Goal: Task Accomplishment & Management: Use online tool/utility

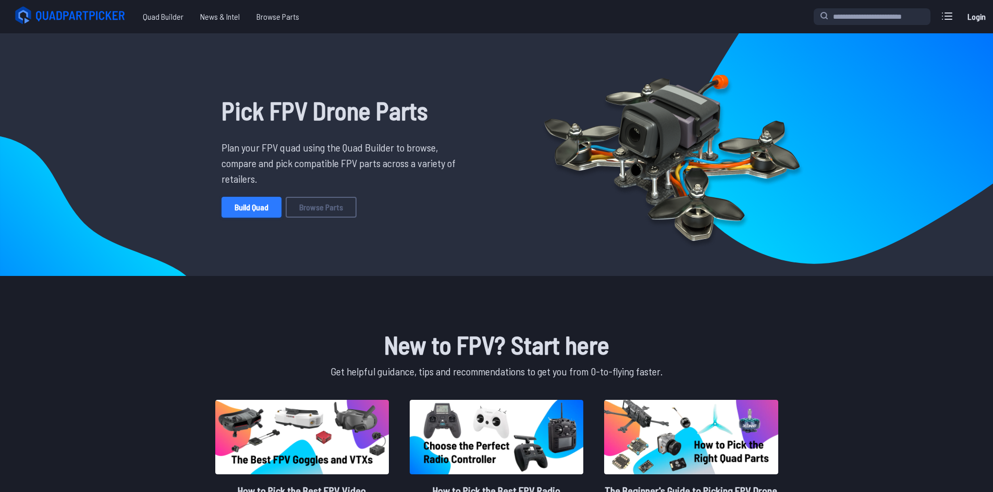
click at [243, 208] on link "Build Quad" at bounding box center [251, 207] width 60 height 21
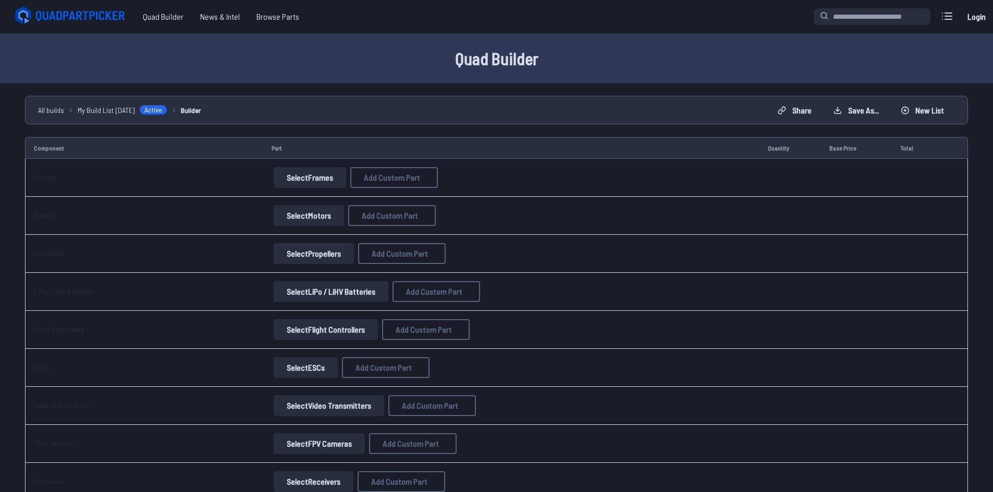
click at [288, 181] on button "Select Frames" at bounding box center [310, 177] width 72 height 21
click at [290, 179] on button "Select Frames" at bounding box center [310, 177] width 72 height 21
click at [365, 178] on span "Add Custom Part" at bounding box center [392, 178] width 56 height 8
select select "**********"
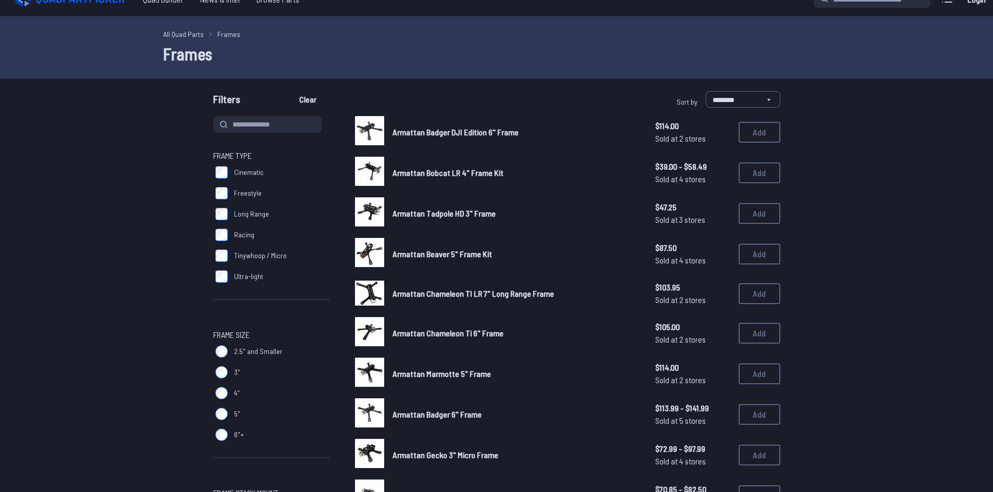
scroll to position [52, 0]
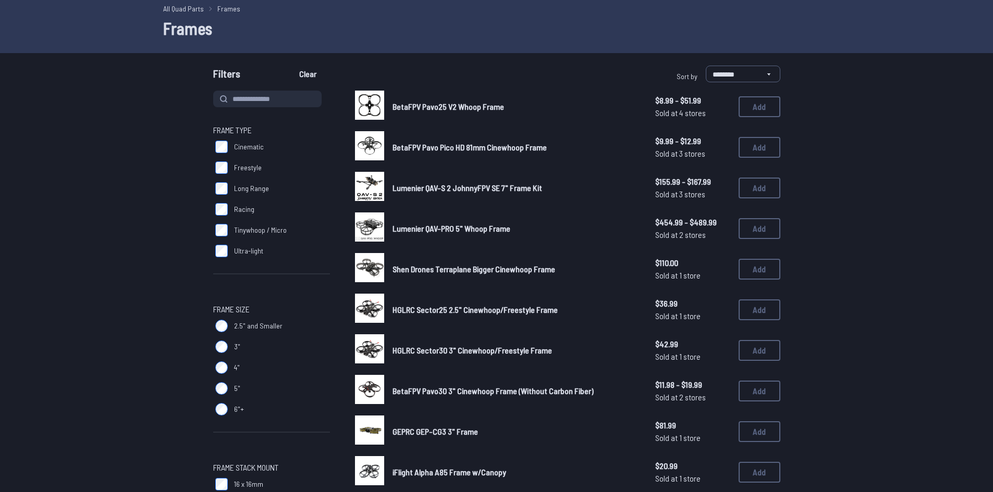
scroll to position [52, 0]
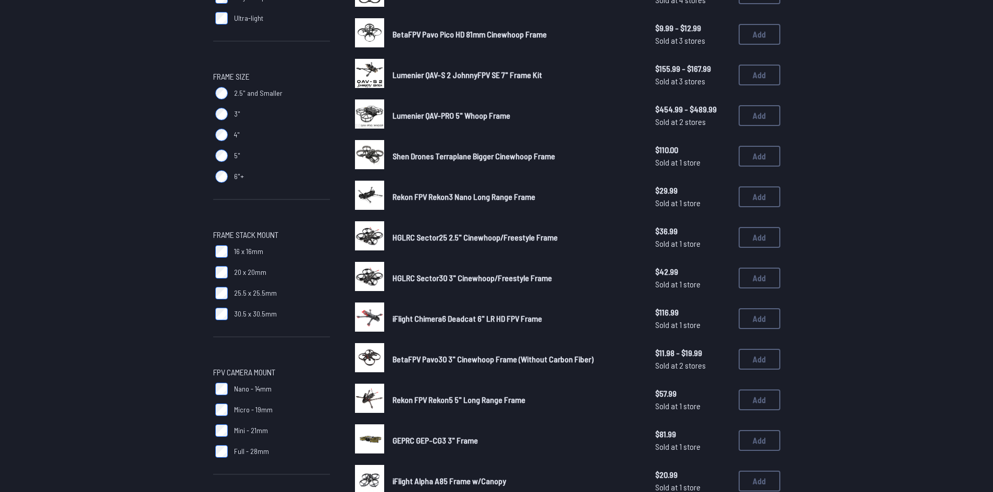
scroll to position [313, 0]
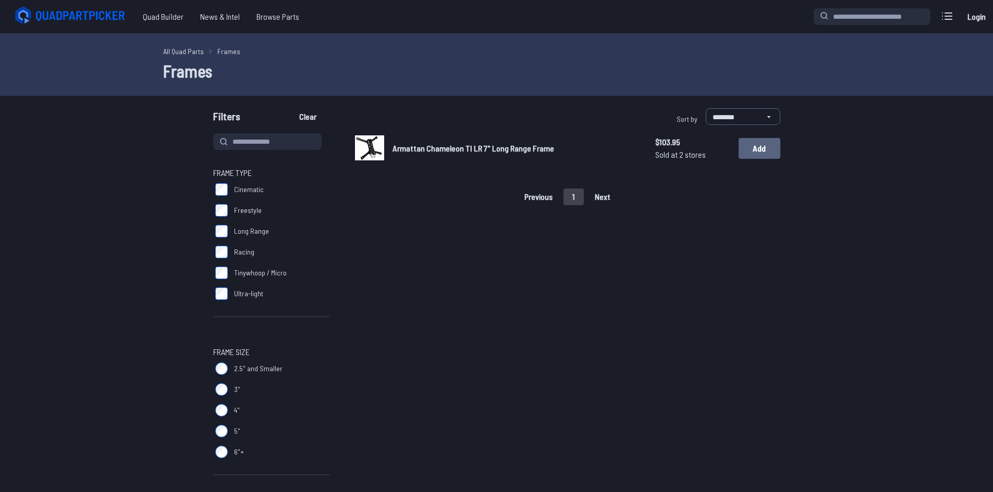
click at [763, 152] on button "Add" at bounding box center [759, 148] width 42 height 21
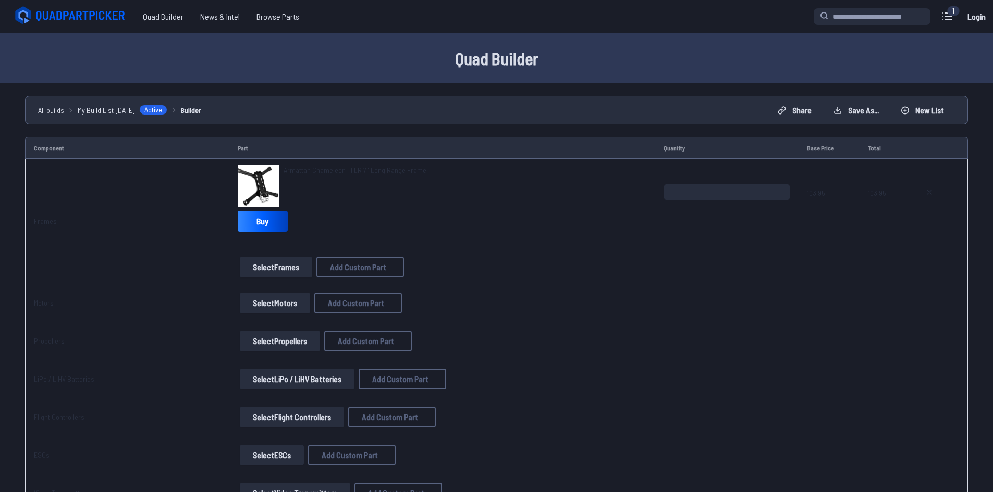
click at [284, 307] on button "Select Motors" at bounding box center [275, 303] width 70 height 21
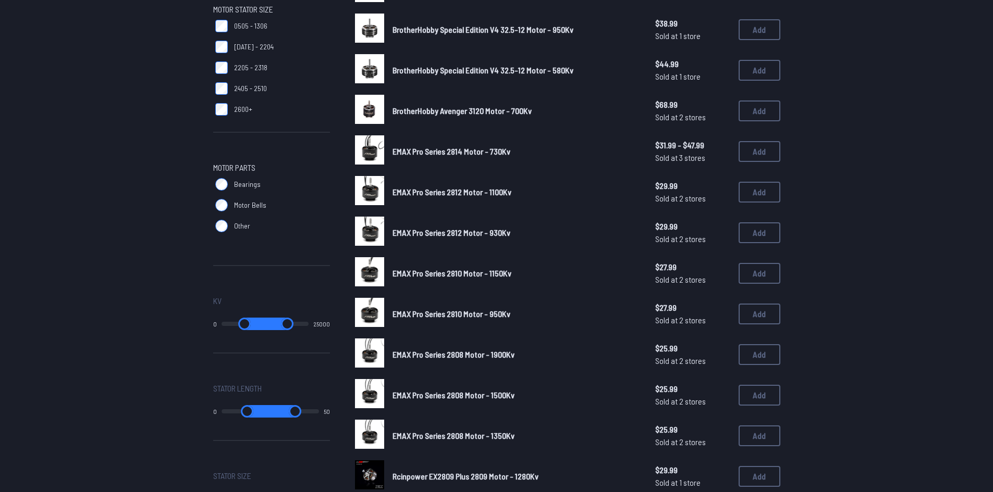
scroll to position [365, 0]
drag, startPoint x: 230, startPoint y: 324, endPoint x: 273, endPoint y: 324, distance: 42.7
type input "*****"
click at [271, 324] on input "range" at bounding box center [252, 323] width 39 height 13
type input "*****"
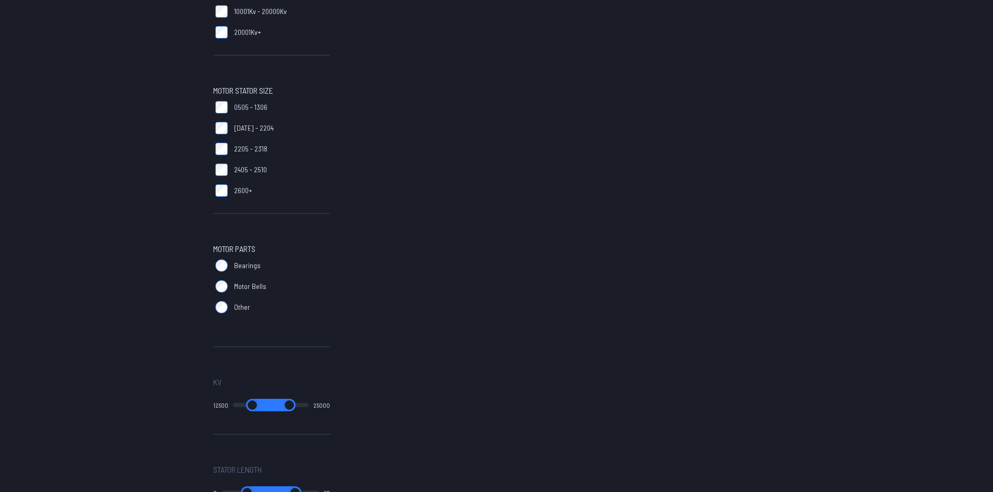
scroll to position [313, 0]
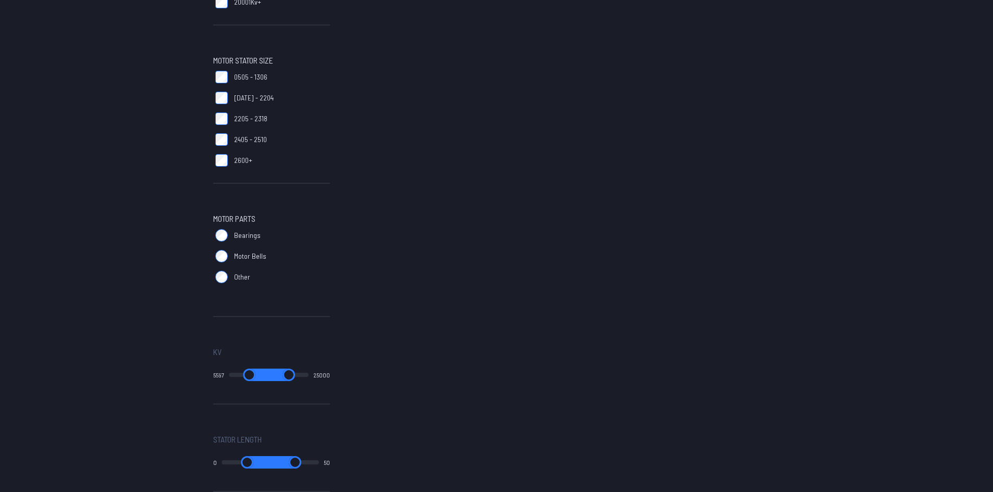
drag, startPoint x: 267, startPoint y: 373, endPoint x: 249, endPoint y: 367, distance: 19.3
type input "****"
click at [249, 369] on input "range" at bounding box center [249, 375] width 41 height 13
type input "****"
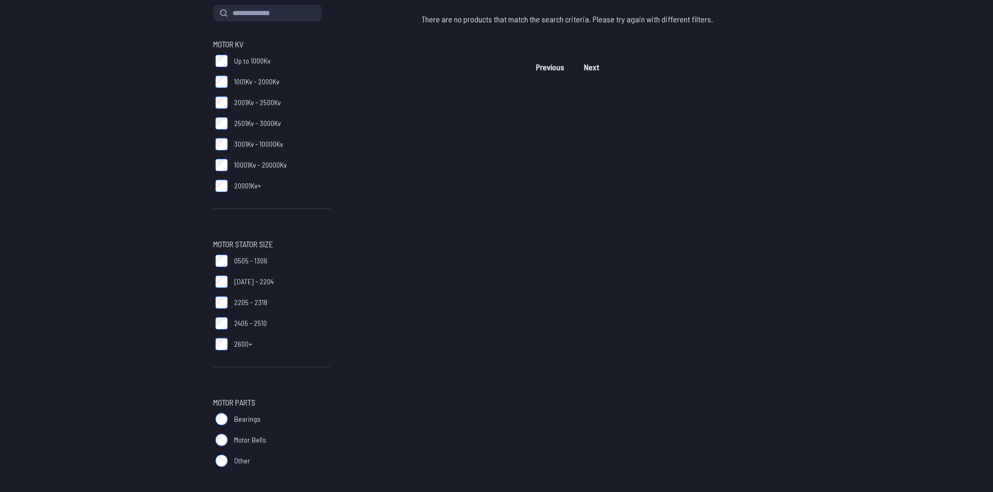
scroll to position [313, 0]
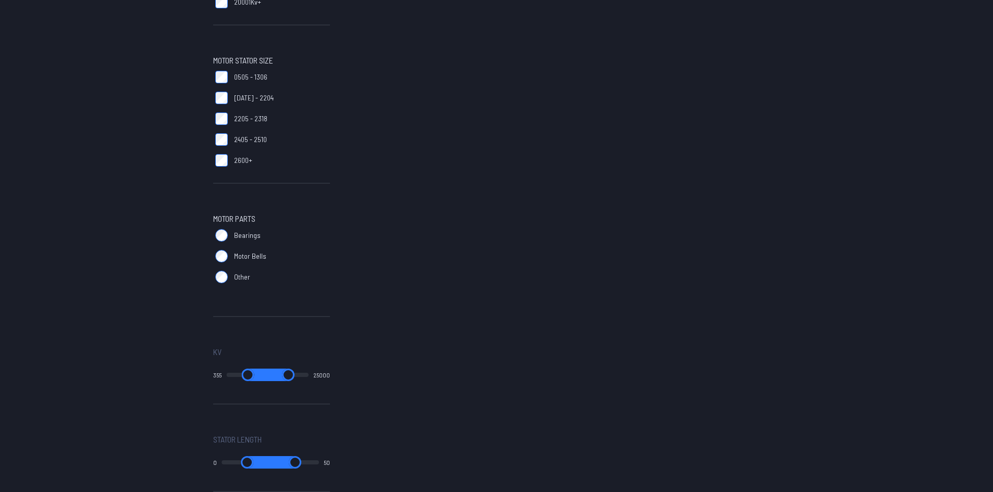
drag, startPoint x: 247, startPoint y: 375, endPoint x: 236, endPoint y: 375, distance: 11.5
click at [236, 375] on input "range" at bounding box center [247, 375] width 43 height 13
type input "****"
click at [238, 375] on input "range" at bounding box center [249, 375] width 42 height 13
type input "****"
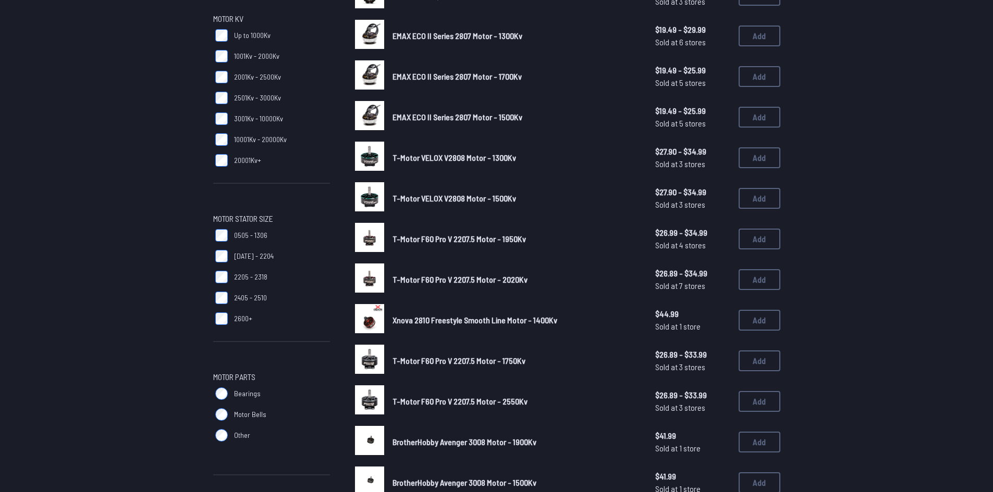
scroll to position [156, 0]
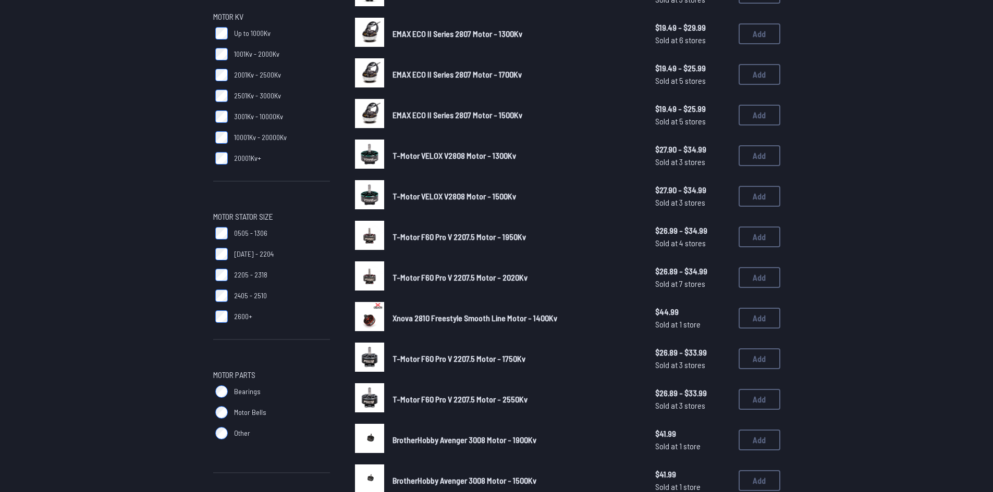
click at [225, 145] on label "10001Kv - 20000Kv" at bounding box center [271, 137] width 117 height 21
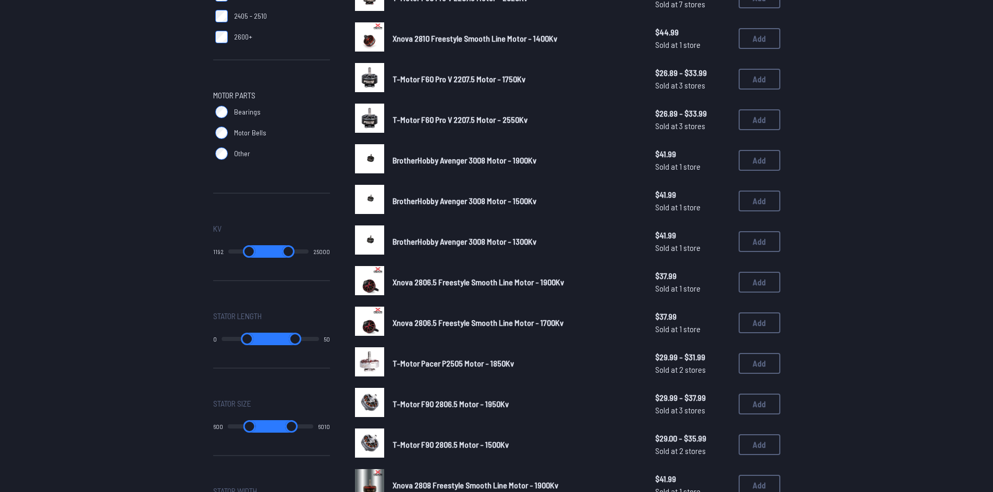
scroll to position [521, 0]
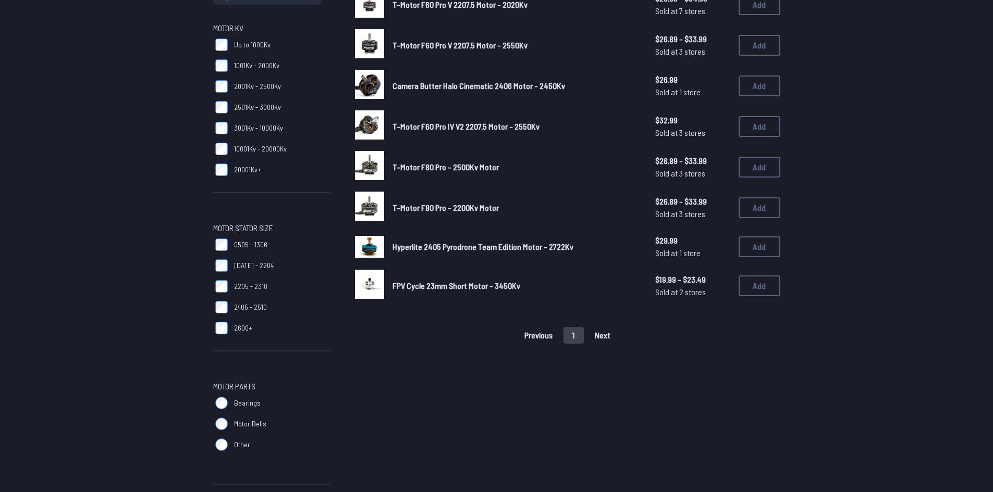
scroll to position [104, 0]
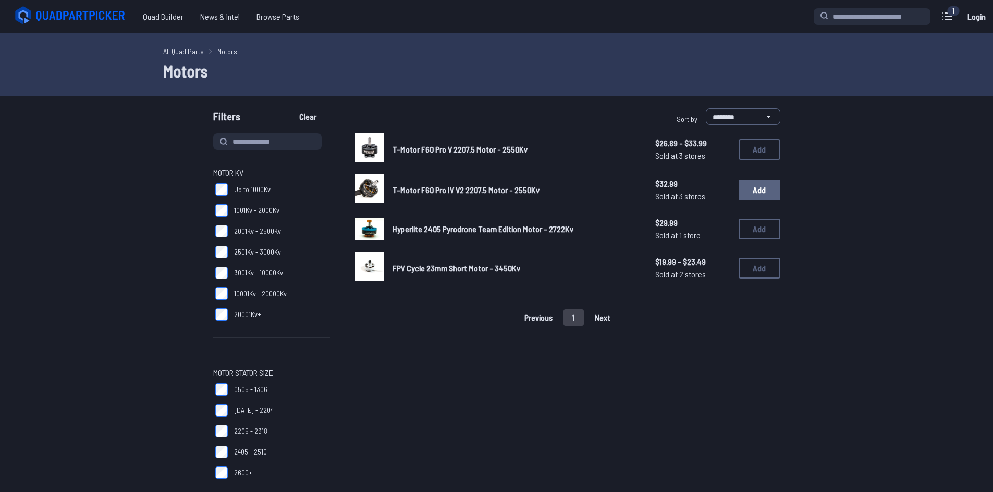
click at [752, 184] on button "Add" at bounding box center [759, 190] width 42 height 21
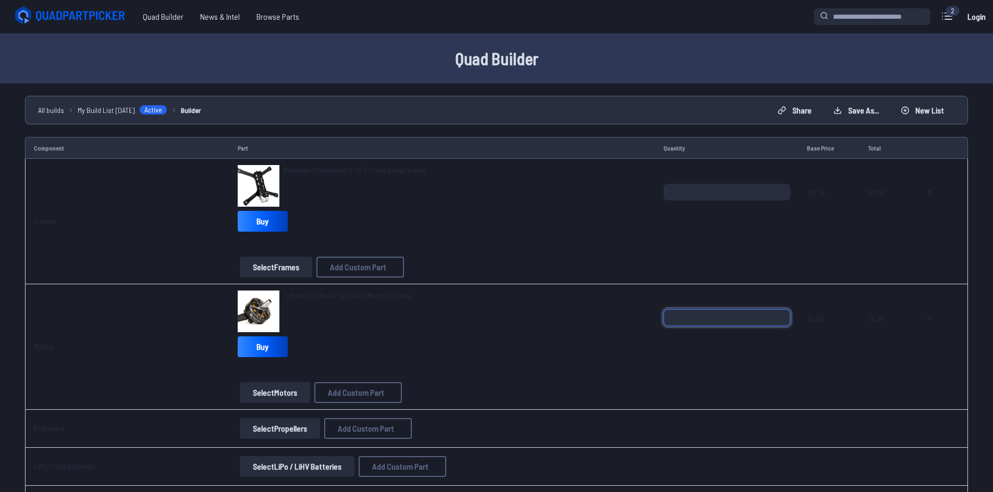
click at [777, 313] on input "*" at bounding box center [726, 317] width 127 height 17
type input "*"
click at [777, 313] on input "*" at bounding box center [726, 317] width 127 height 17
click at [700, 367] on span at bounding box center [726, 372] width 127 height 25
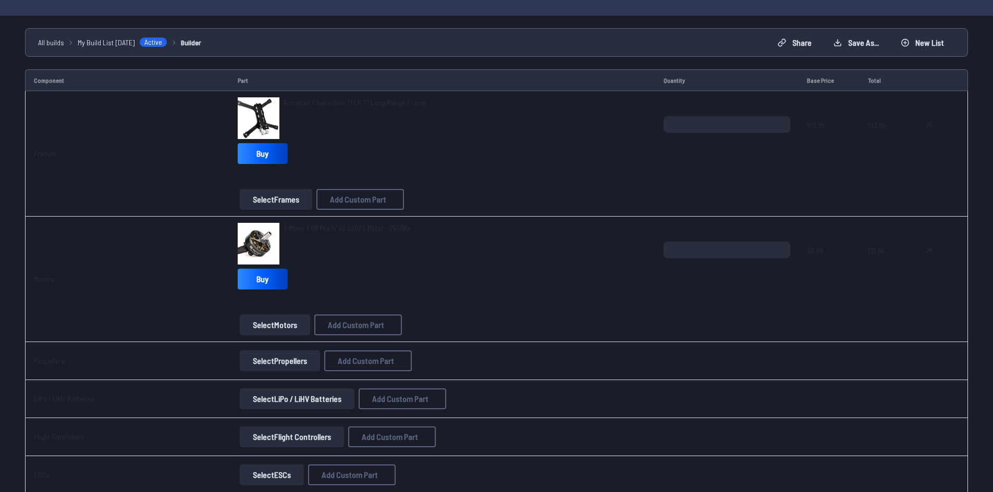
scroll to position [156, 0]
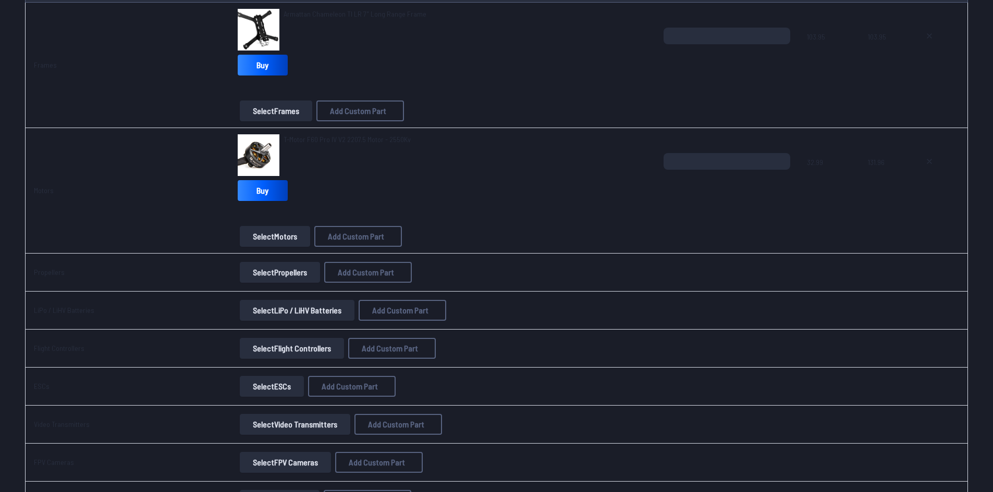
click at [289, 277] on button "Select Propellers" at bounding box center [280, 272] width 80 height 21
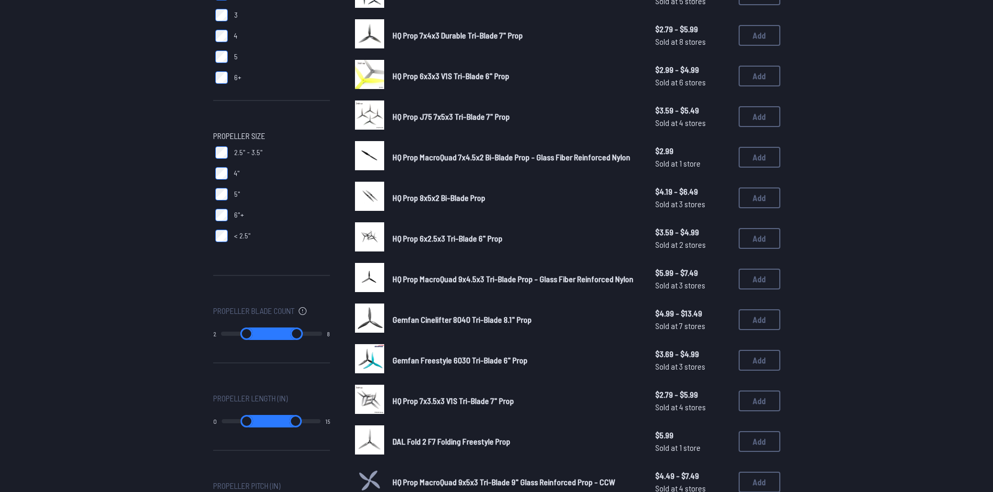
scroll to position [208, 0]
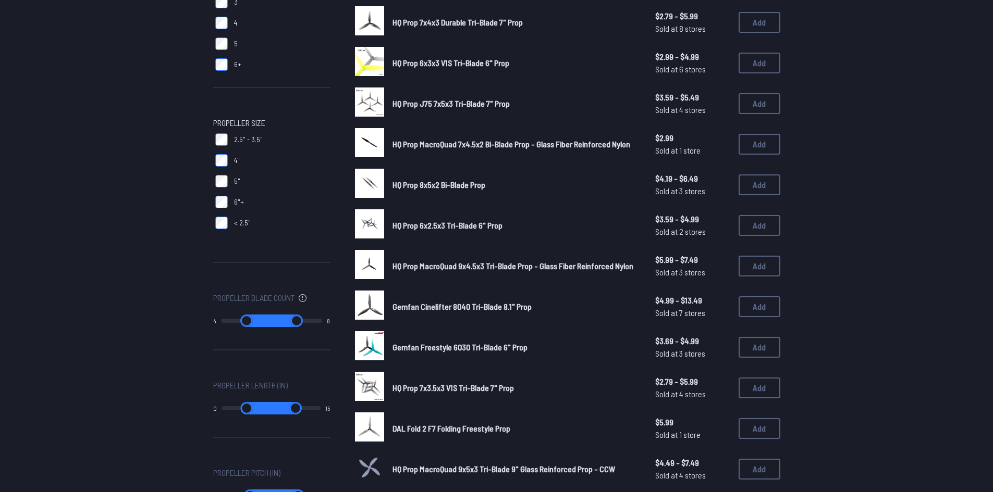
drag, startPoint x: 231, startPoint y: 319, endPoint x: 261, endPoint y: 324, distance: 30.0
type input "*"
click at [261, 324] on input "range" at bounding box center [246, 321] width 51 height 13
type input "*"
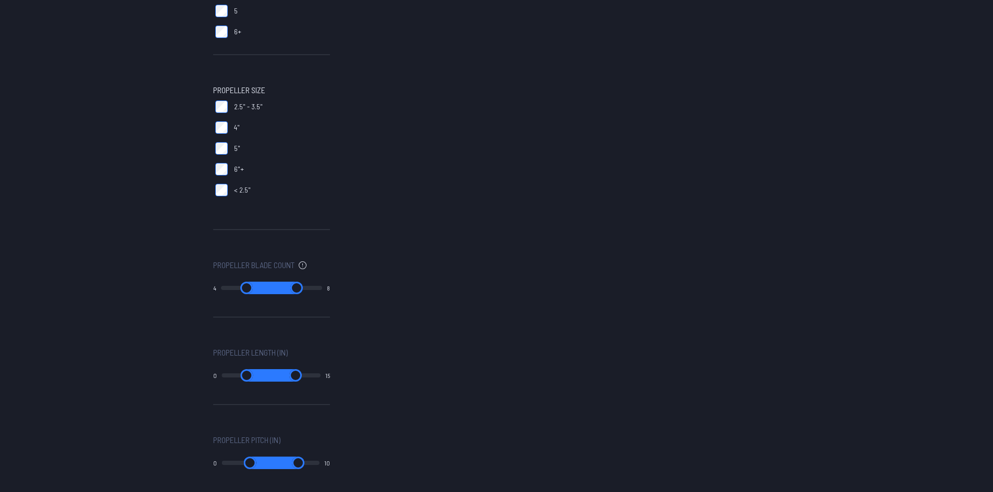
scroll to position [261, 0]
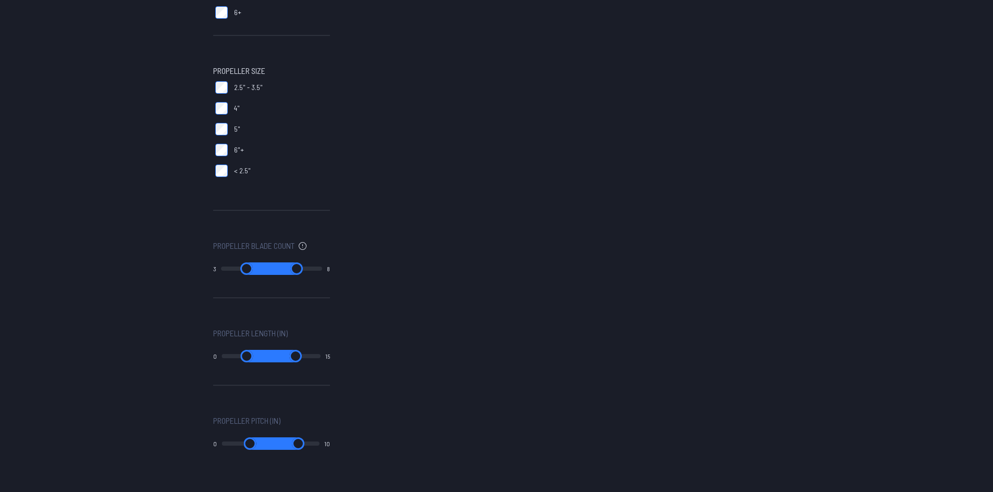
drag, startPoint x: 264, startPoint y: 268, endPoint x: 251, endPoint y: 269, distance: 13.0
type input "*"
click at [251, 269] on input "range" at bounding box center [246, 269] width 51 height 13
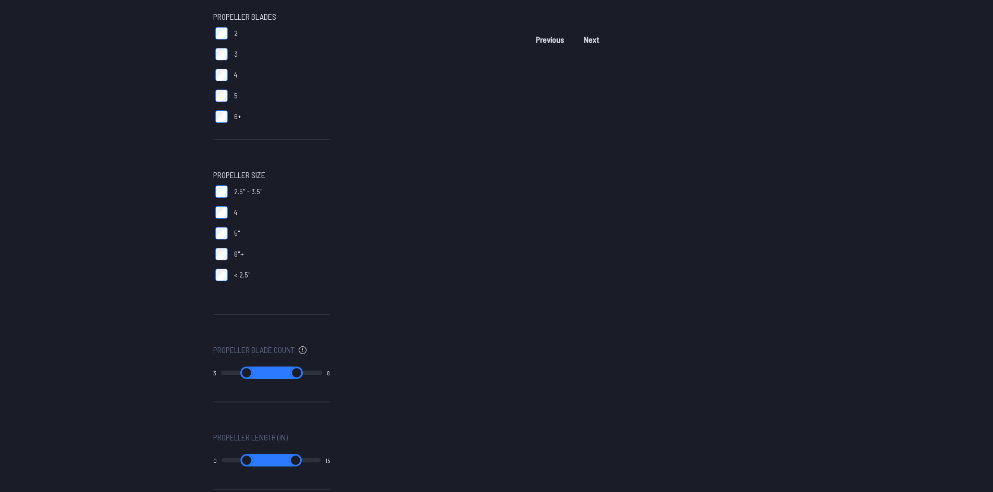
type input "*"
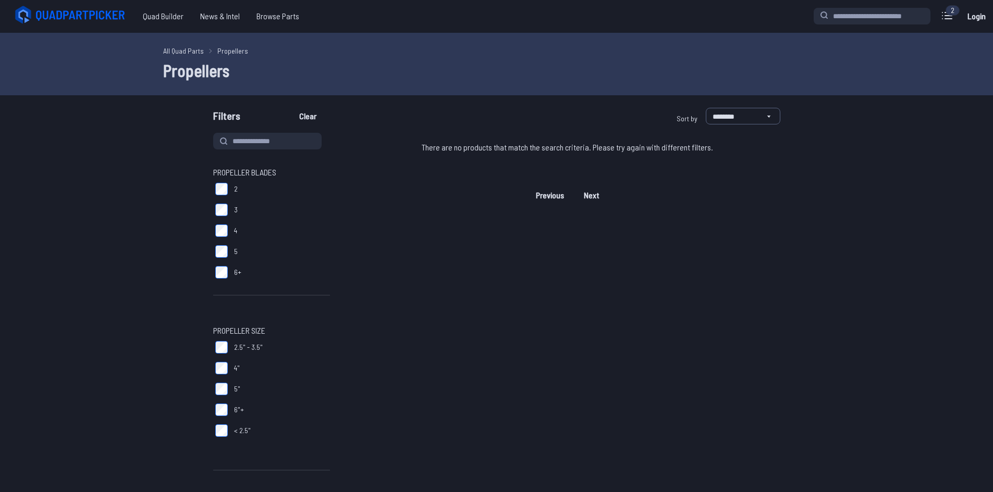
scroll to position [0, 0]
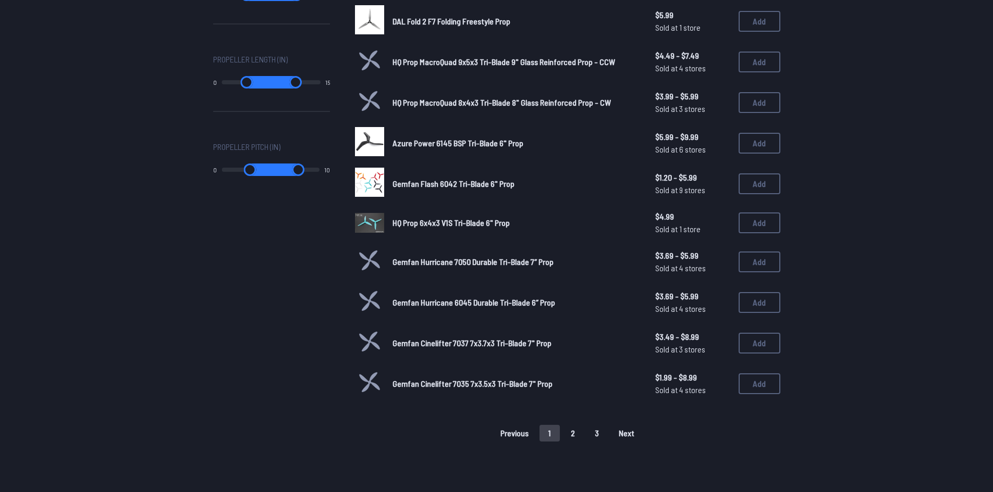
scroll to position [573, 0]
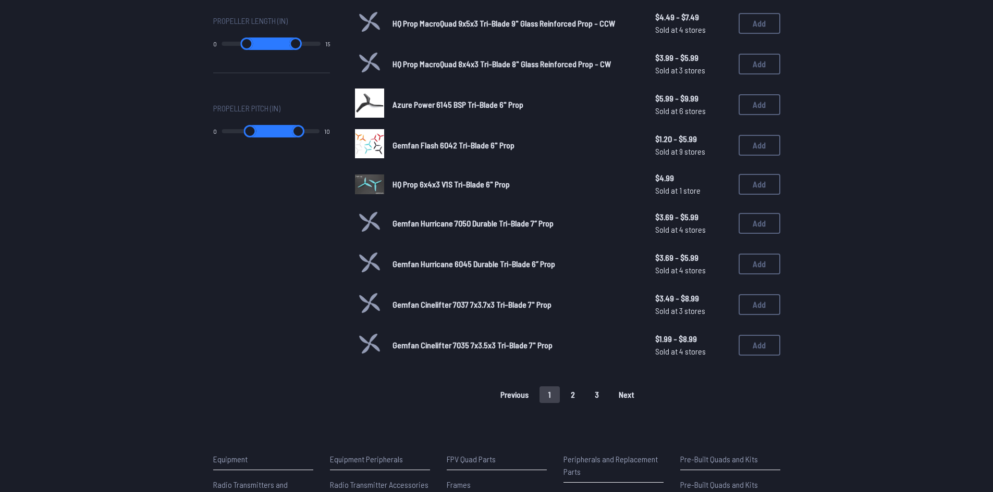
click at [630, 395] on span "Next" at bounding box center [626, 395] width 16 height 8
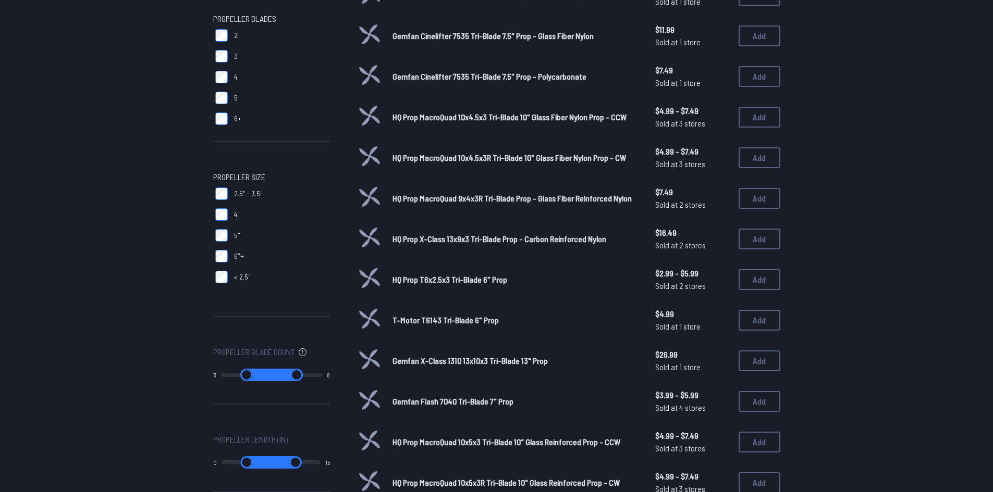
scroll to position [156, 0]
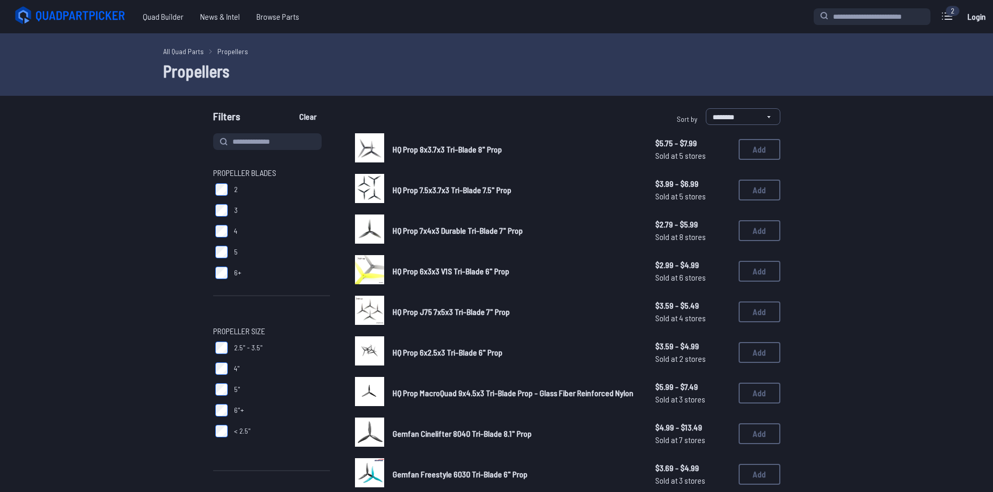
scroll to position [52, 0]
click at [762, 237] on button "Add" at bounding box center [759, 230] width 42 height 21
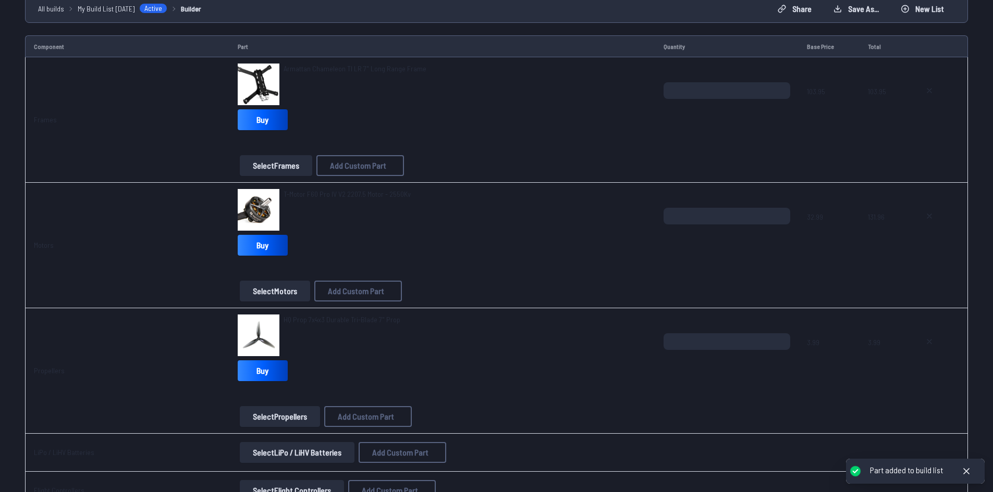
scroll to position [104, 0]
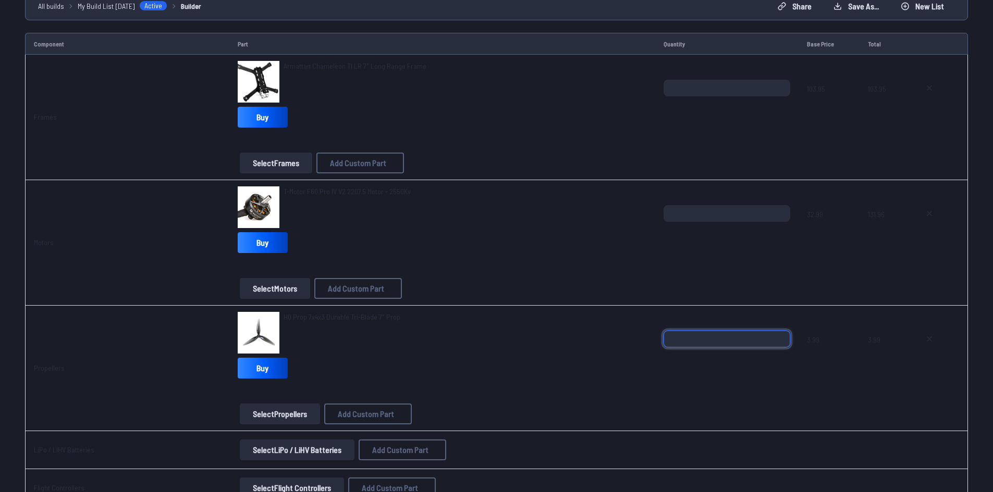
click at [779, 336] on input "*" at bounding box center [726, 339] width 127 height 17
type input "*"
click at [779, 336] on input "*" at bounding box center [726, 339] width 127 height 17
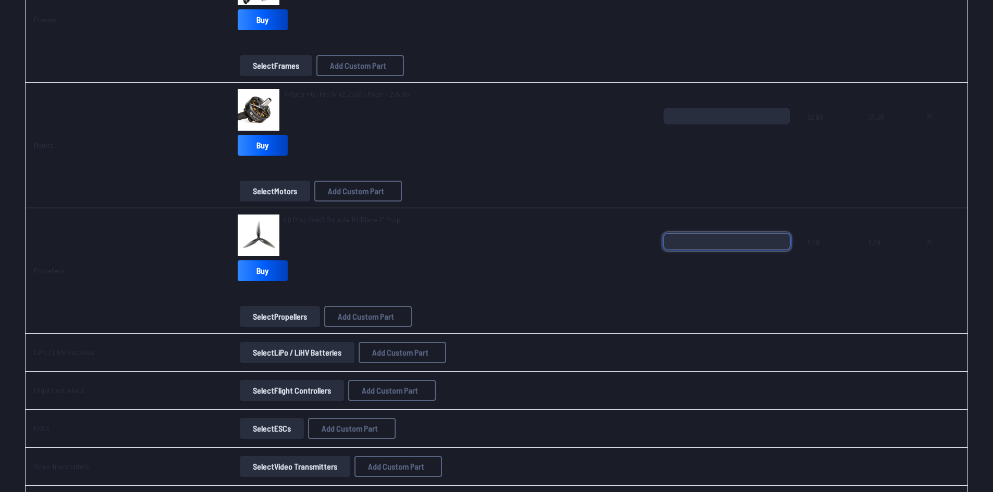
scroll to position [208, 0]
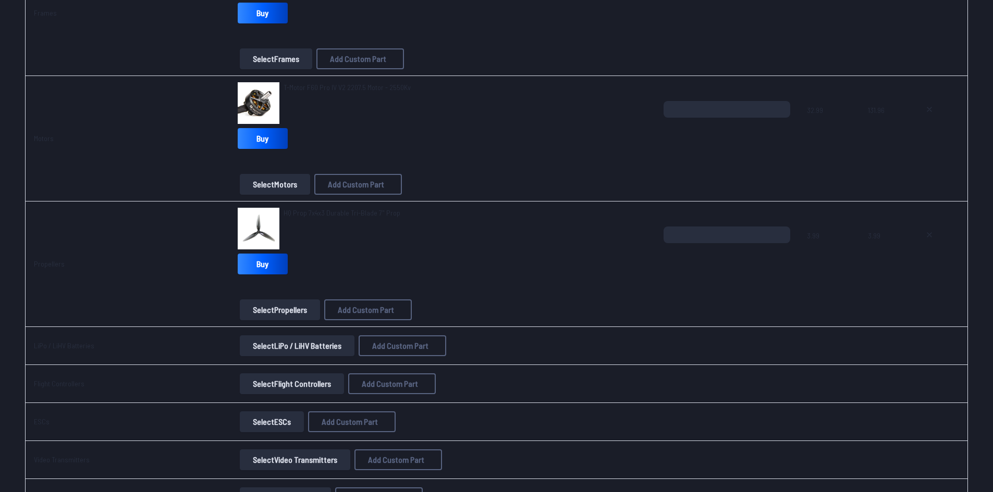
click at [267, 352] on button "Select LiPo / LiHV Batteries" at bounding box center [297, 346] width 115 height 21
click at [300, 344] on button "Select LiPo / LiHV Batteries" at bounding box center [297, 346] width 115 height 21
click at [261, 346] on button "Select LiPo / LiHV Batteries" at bounding box center [297, 346] width 115 height 21
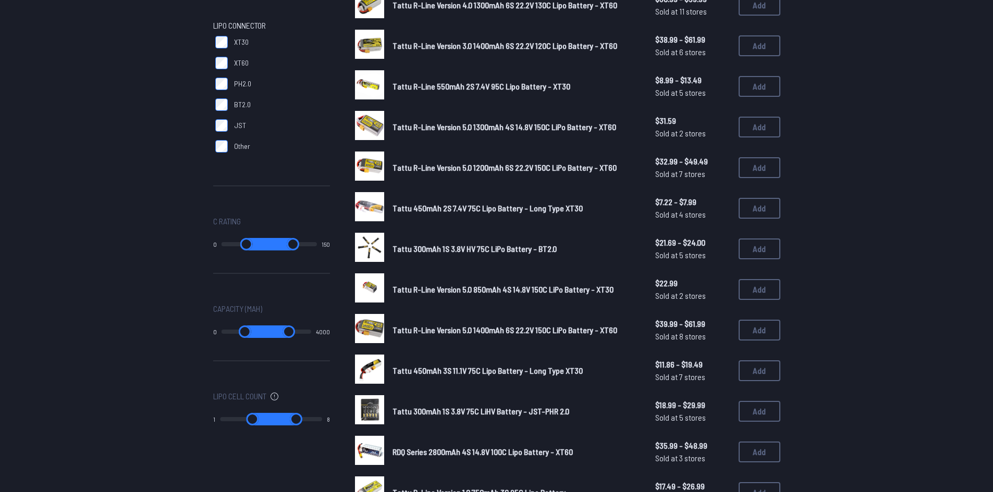
scroll to position [313, 0]
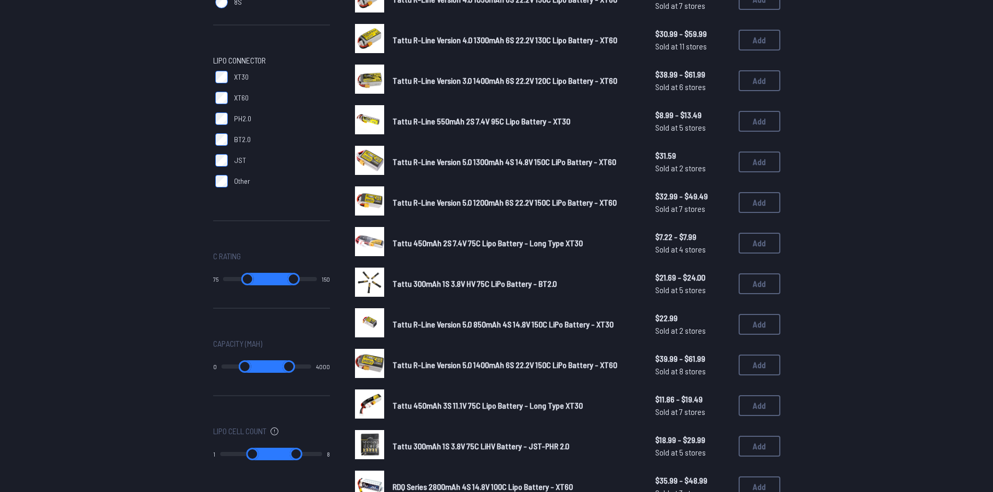
drag, startPoint x: 227, startPoint y: 277, endPoint x: 276, endPoint y: 277, distance: 49.5
type input "**"
click at [271, 277] on input "range" at bounding box center [247, 279] width 48 height 13
type input "**"
drag, startPoint x: 265, startPoint y: 277, endPoint x: 275, endPoint y: 278, distance: 10.5
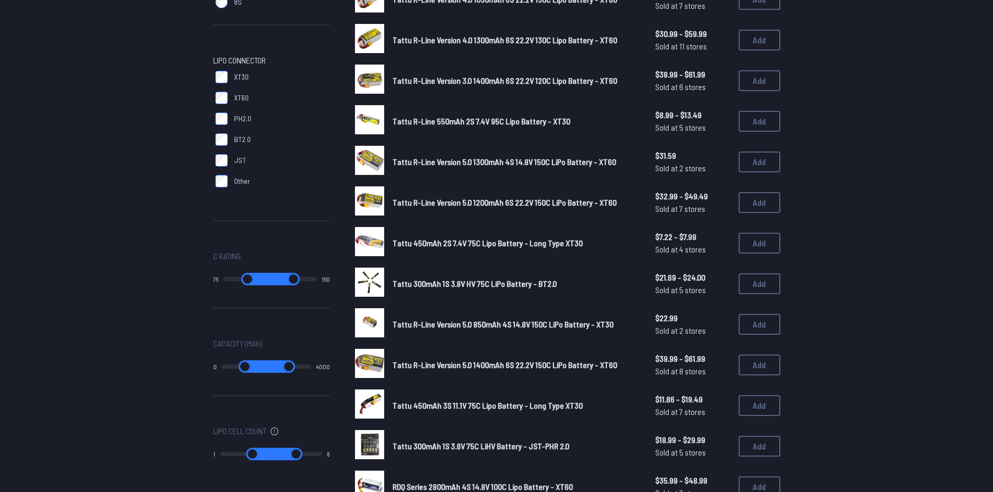
click at [271, 278] on input "range" at bounding box center [247, 279] width 48 height 13
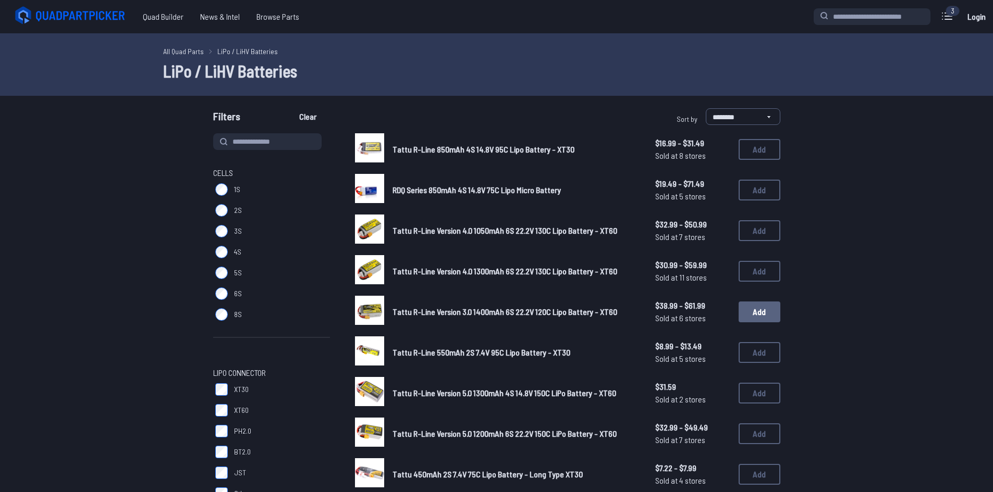
click at [770, 313] on button "Add" at bounding box center [759, 312] width 42 height 21
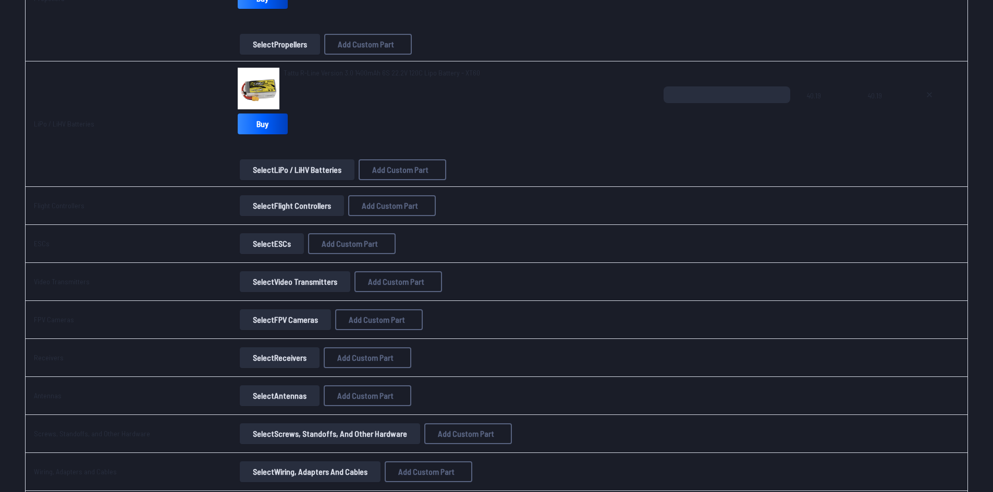
scroll to position [469, 0]
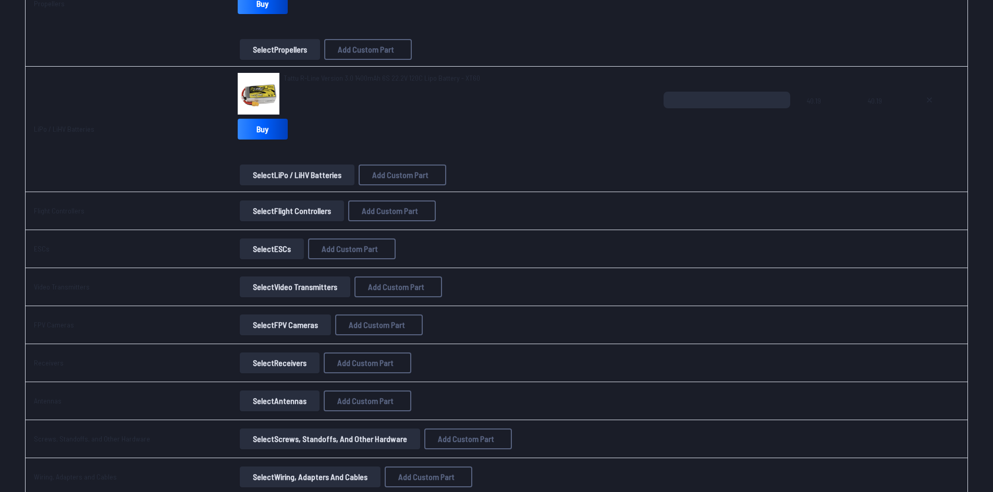
click at [278, 213] on button "Select Flight Controllers" at bounding box center [292, 211] width 104 height 21
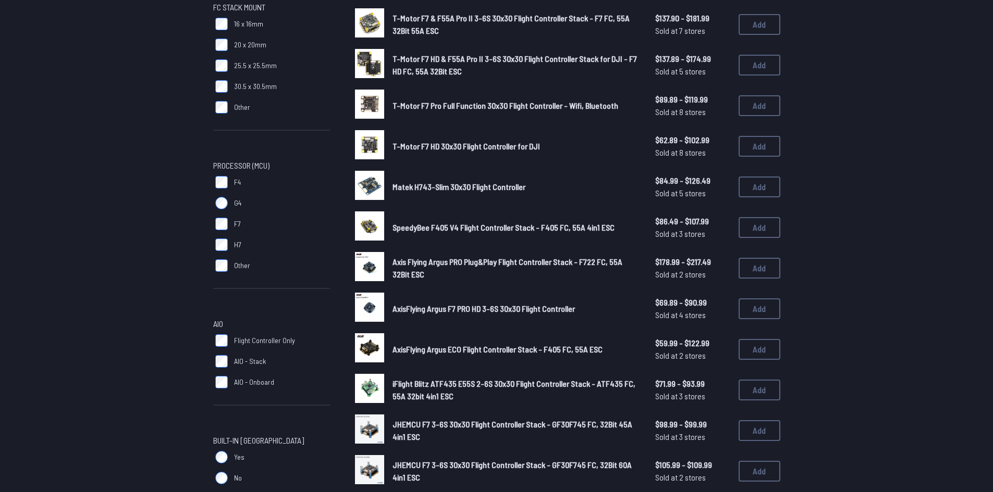
scroll to position [104, 0]
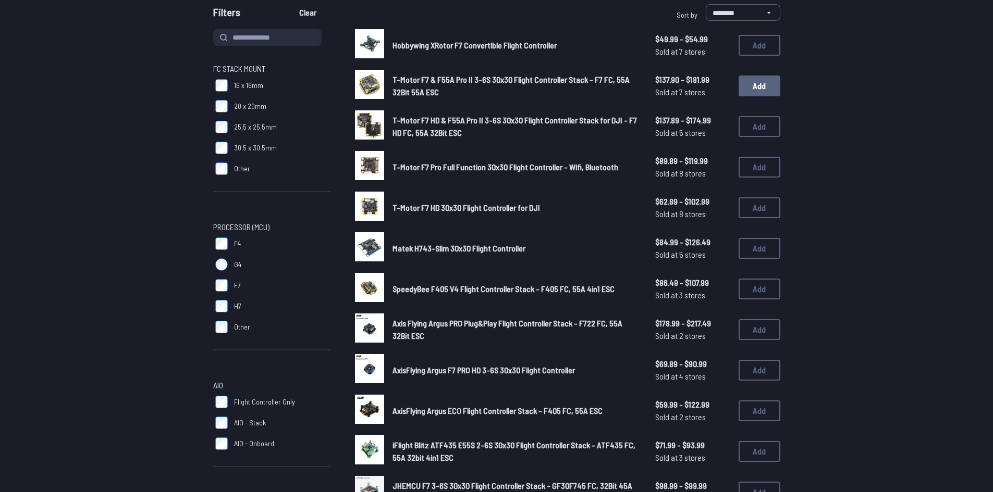
click at [762, 83] on button "Add" at bounding box center [759, 86] width 42 height 21
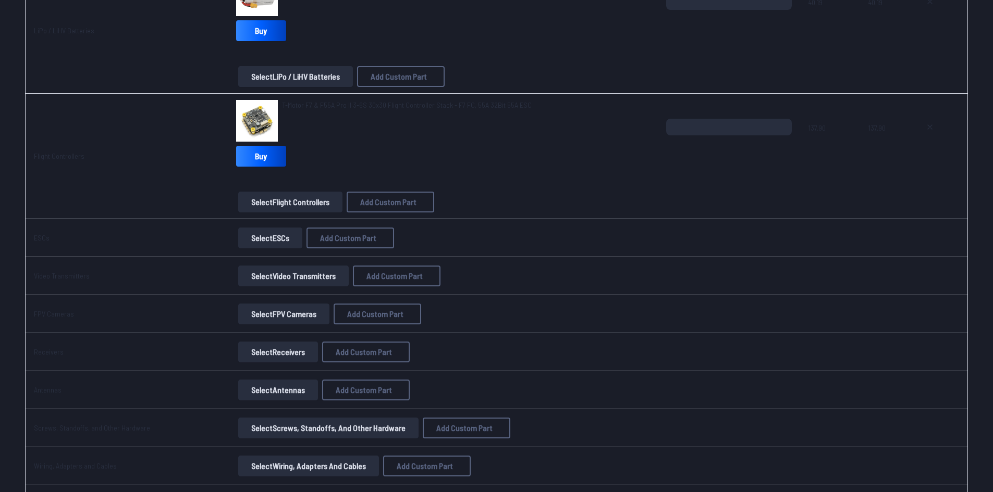
scroll to position [573, 0]
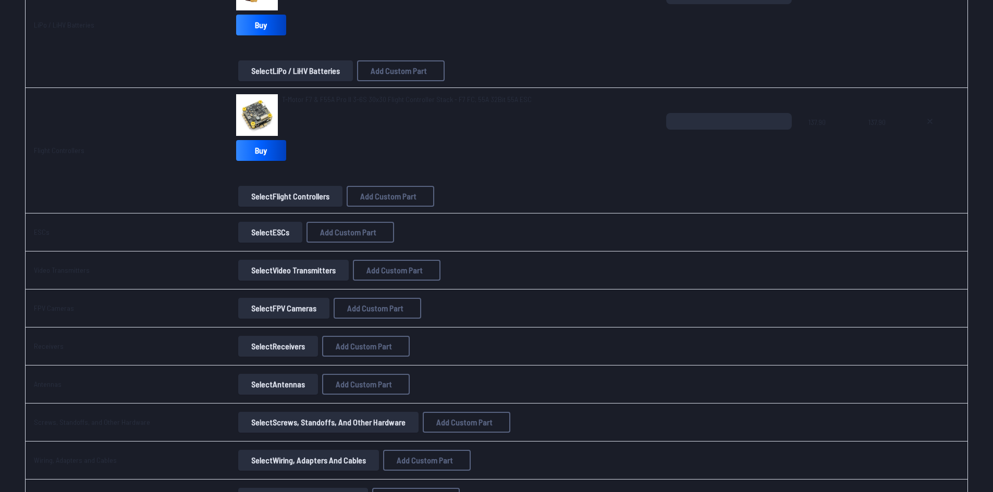
click at [278, 237] on button "Select ESCs" at bounding box center [270, 232] width 64 height 21
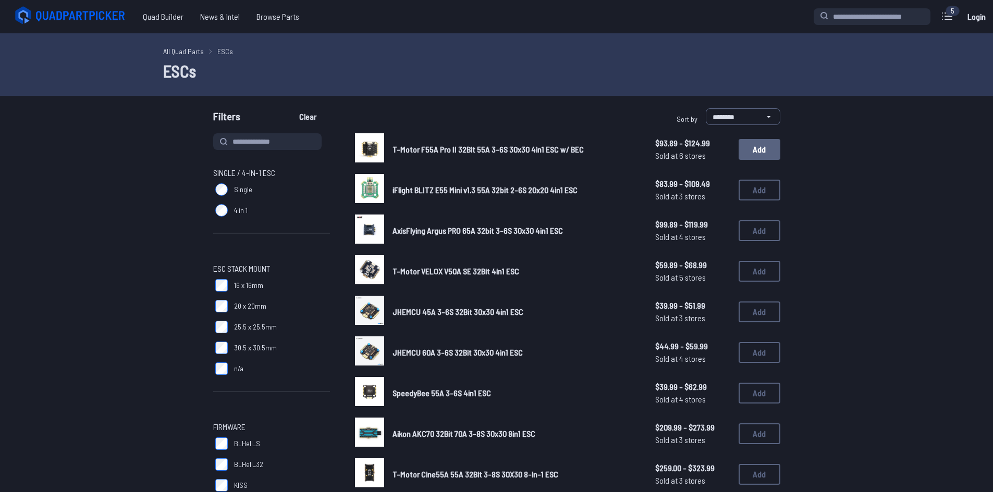
click at [762, 150] on button "Add" at bounding box center [759, 149] width 42 height 21
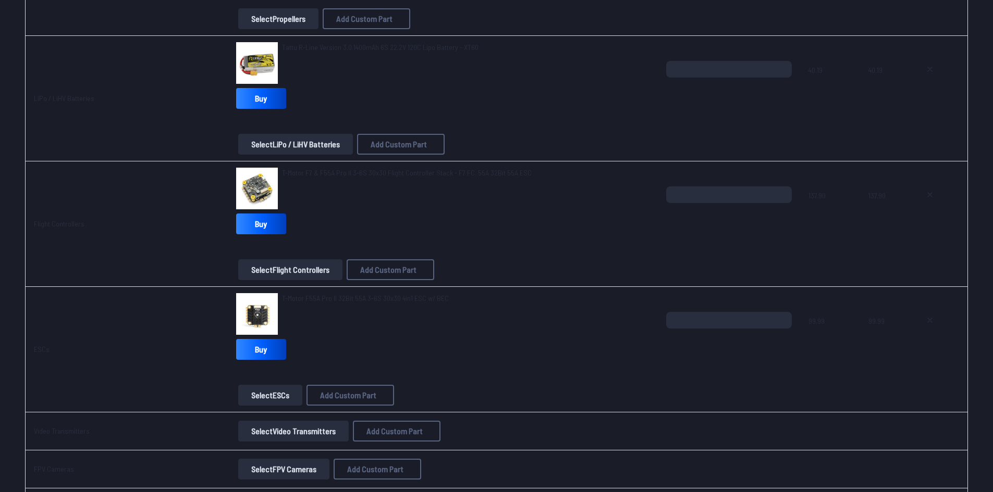
scroll to position [625, 0]
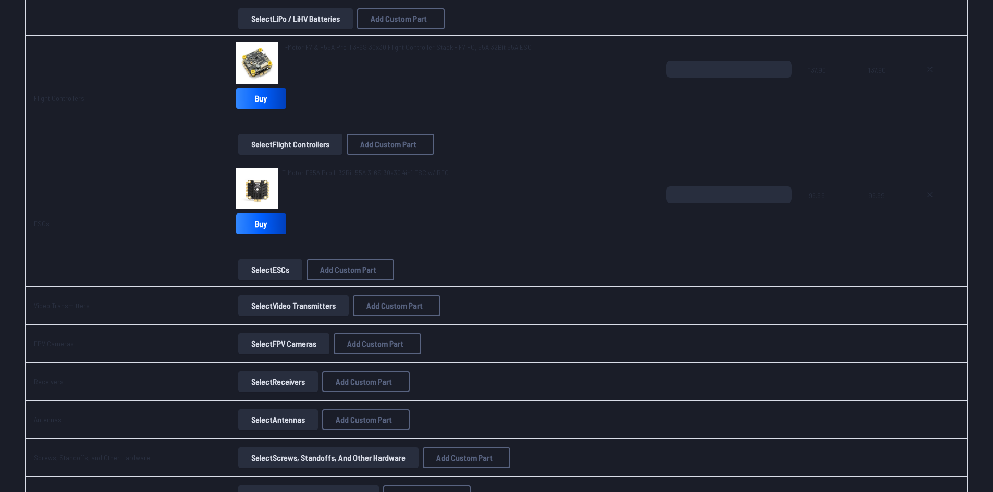
click at [281, 308] on button "Select Video Transmitters" at bounding box center [293, 305] width 110 height 21
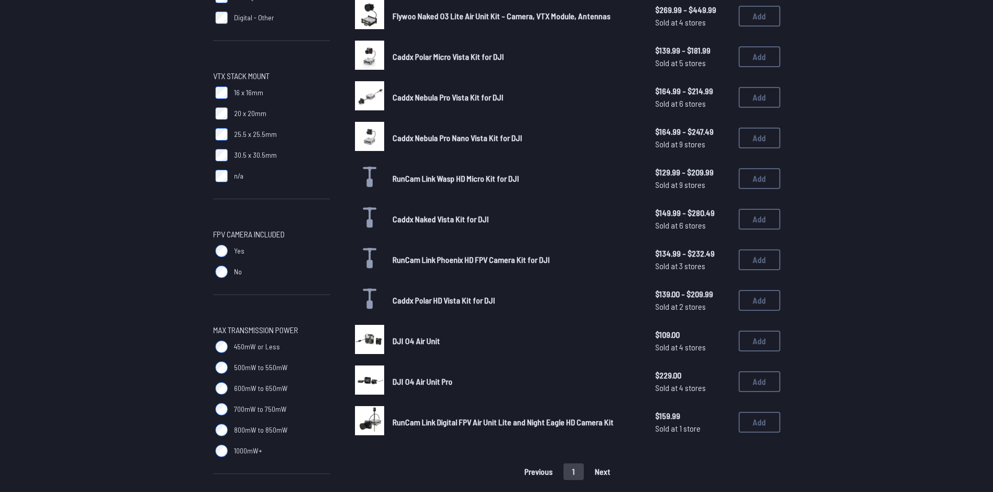
scroll to position [261, 0]
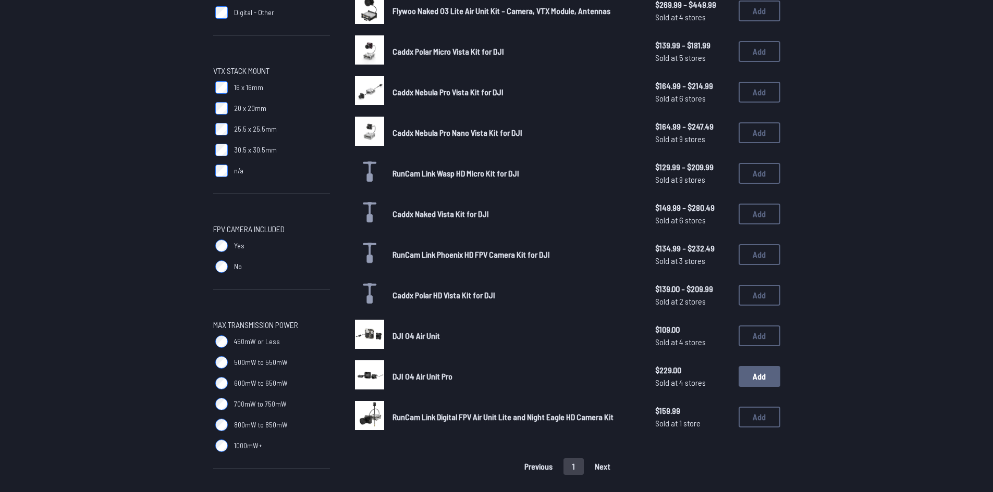
click at [769, 374] on button "Add" at bounding box center [759, 376] width 42 height 21
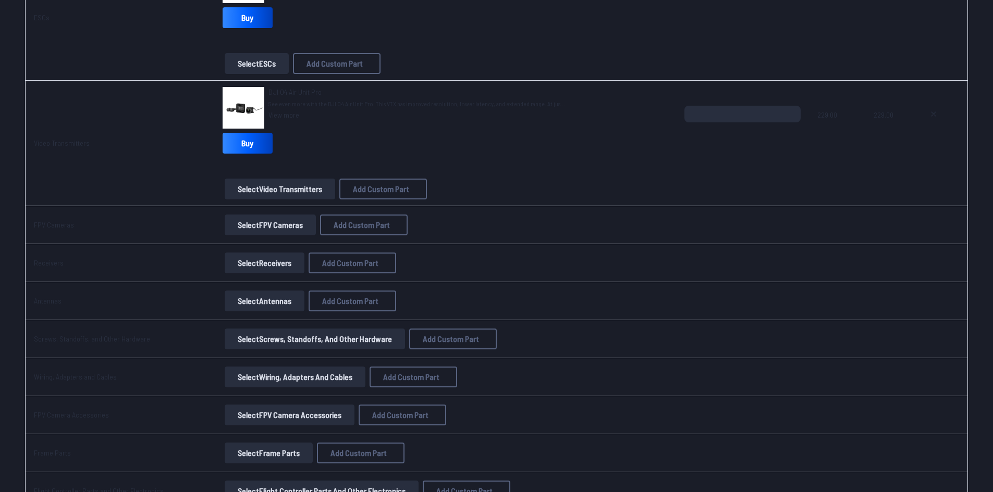
scroll to position [834, 0]
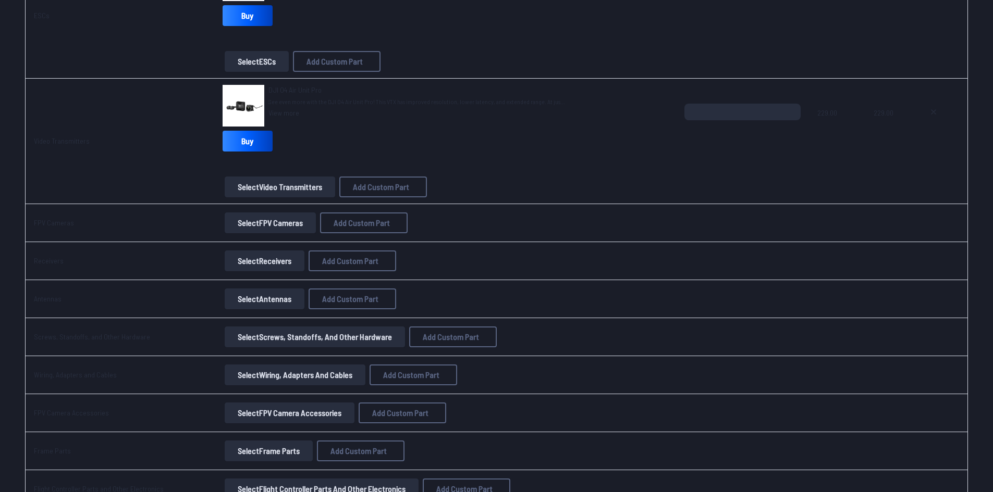
click at [255, 224] on button "Select FPV Cameras" at bounding box center [270, 223] width 91 height 21
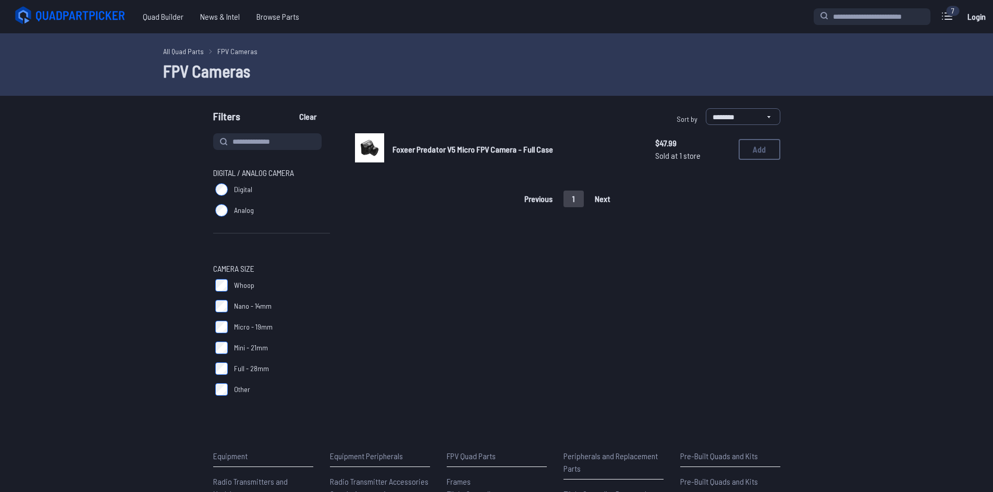
scroll to position [834, 0]
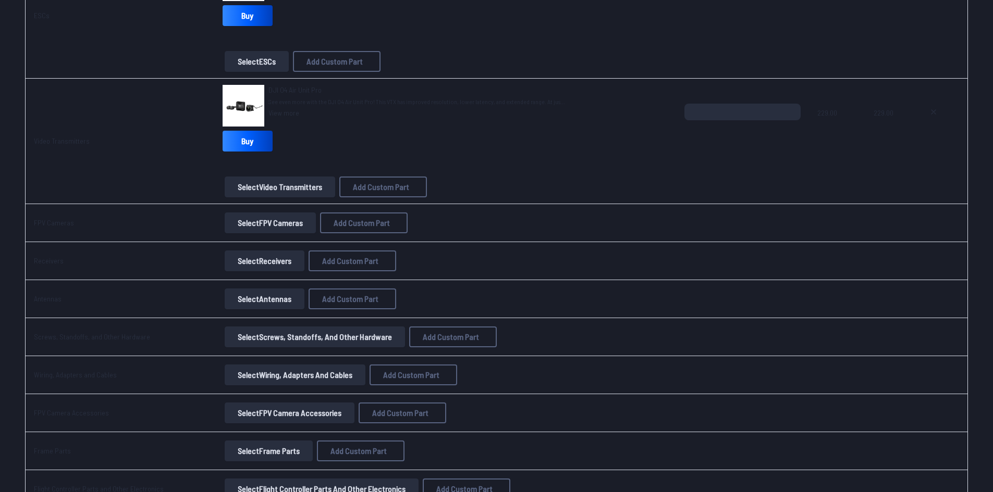
click at [267, 266] on button "Select Receivers" at bounding box center [265, 261] width 80 height 21
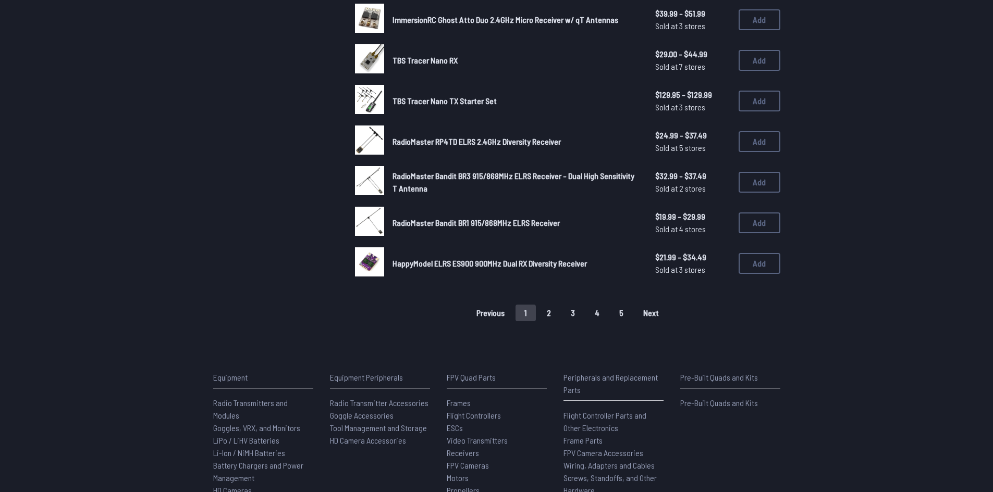
scroll to position [729, 0]
